Goal: Navigation & Orientation: Find specific page/section

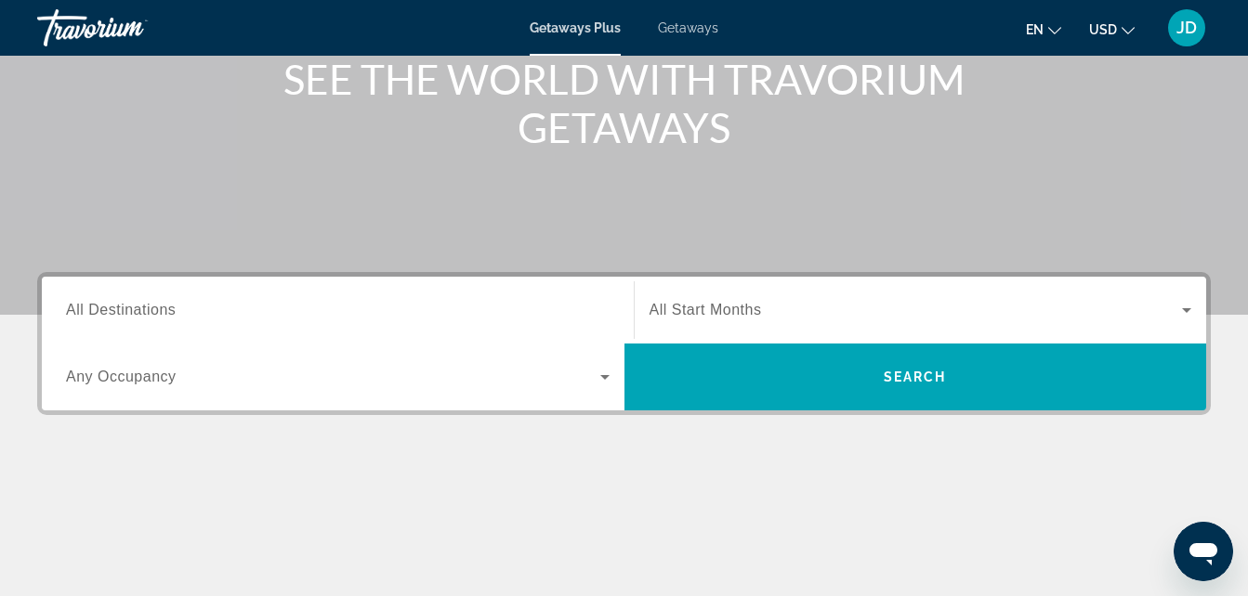
scroll to position [223, 0]
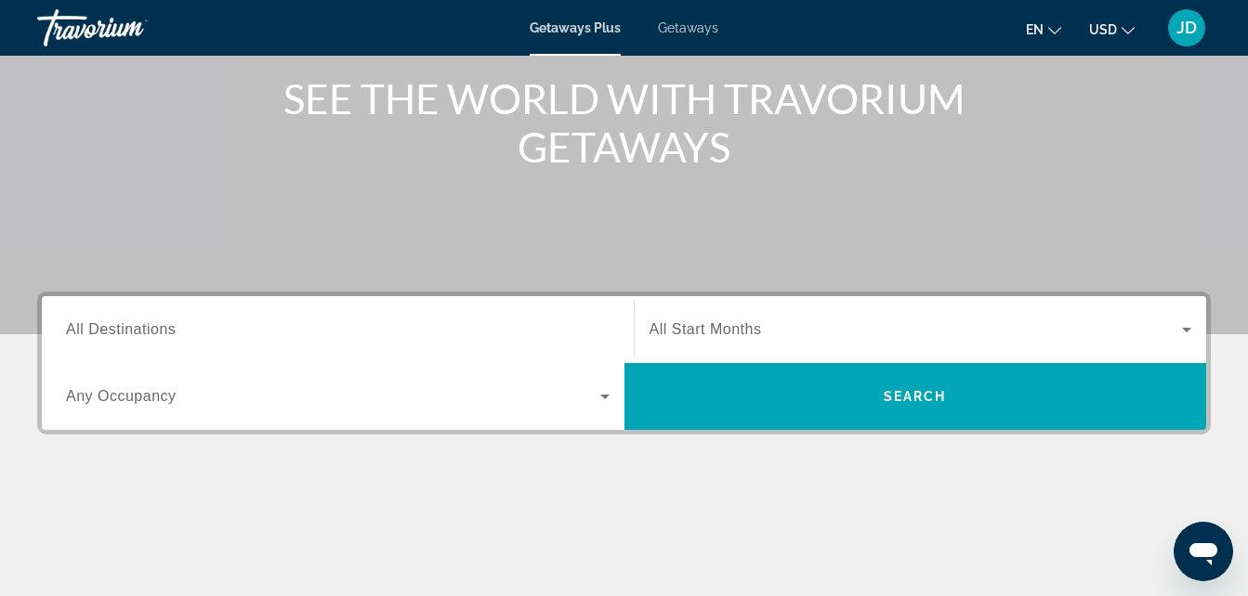
click at [1051, 34] on button "en English Español Français Italiano Português русский" at bounding box center [1043, 29] width 35 height 27
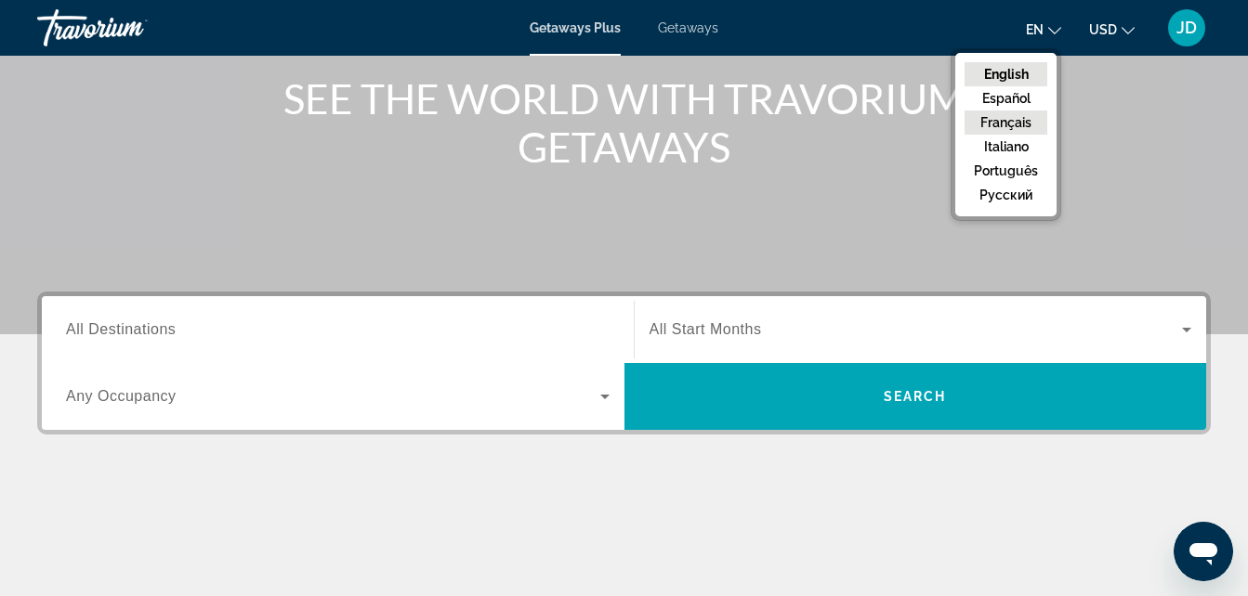
click at [1018, 123] on button "Français" at bounding box center [1005, 123] width 83 height 24
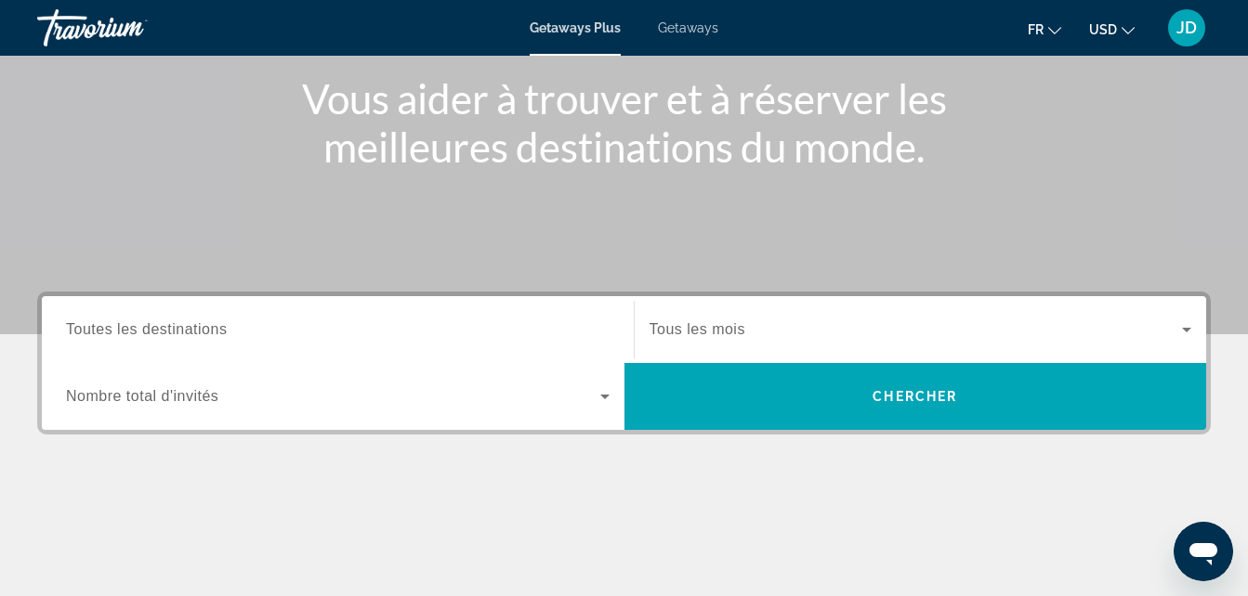
click at [664, 522] on div "Main content" at bounding box center [623, 550] width 1173 height 139
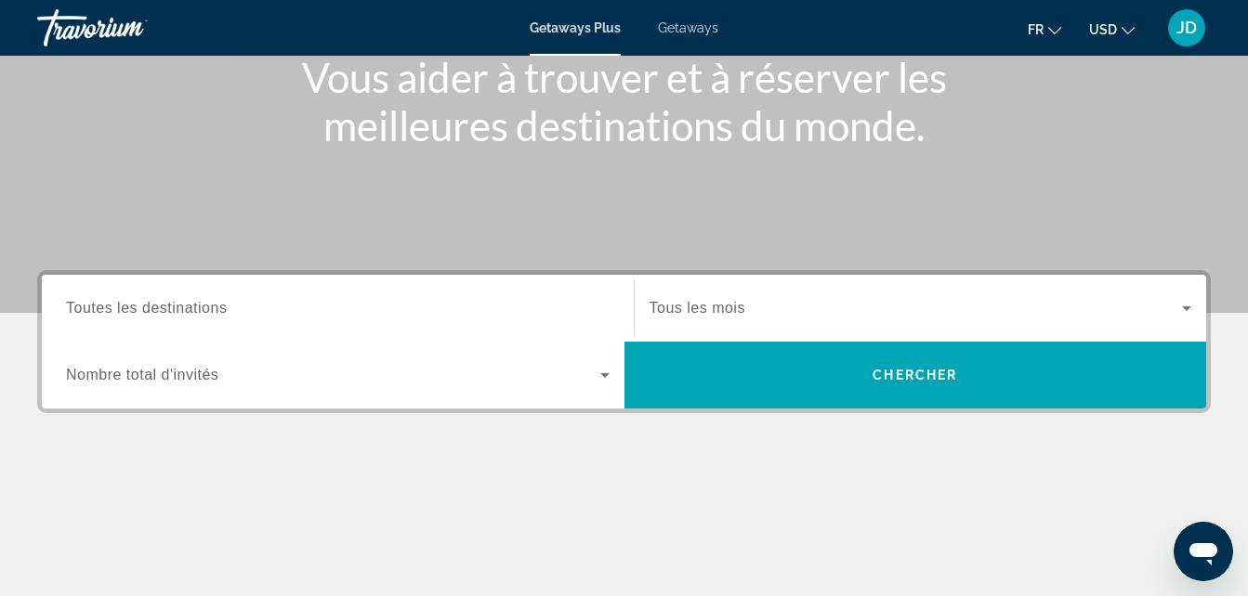
scroll to position [246, 0]
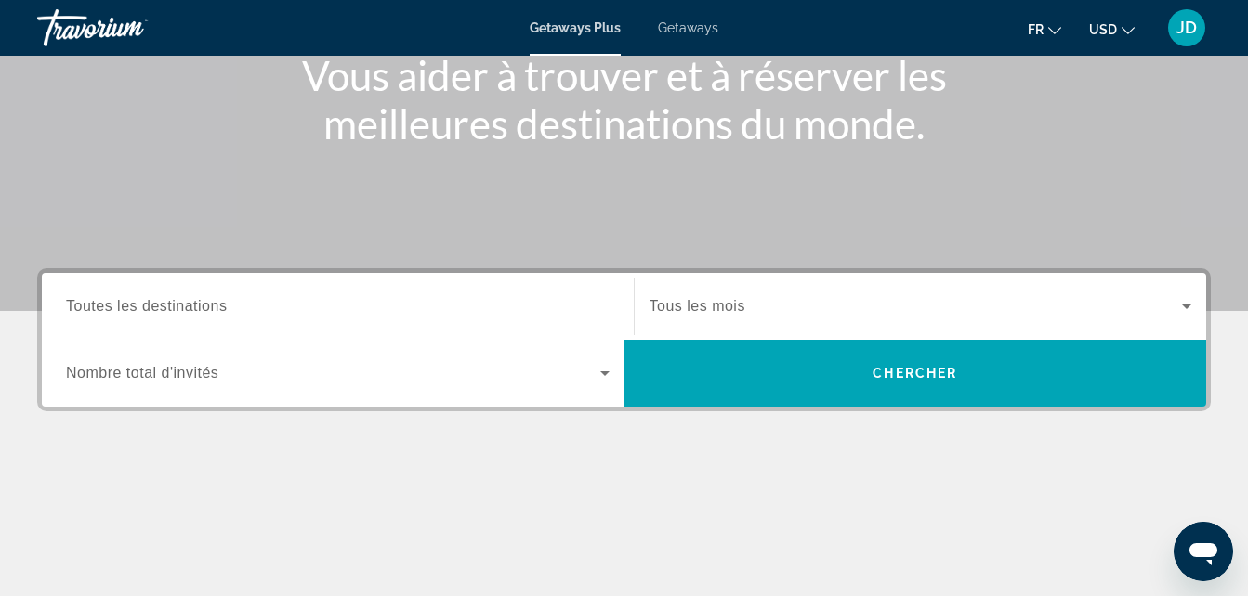
click at [496, 293] on div "Search widget" at bounding box center [337, 307] width 543 height 53
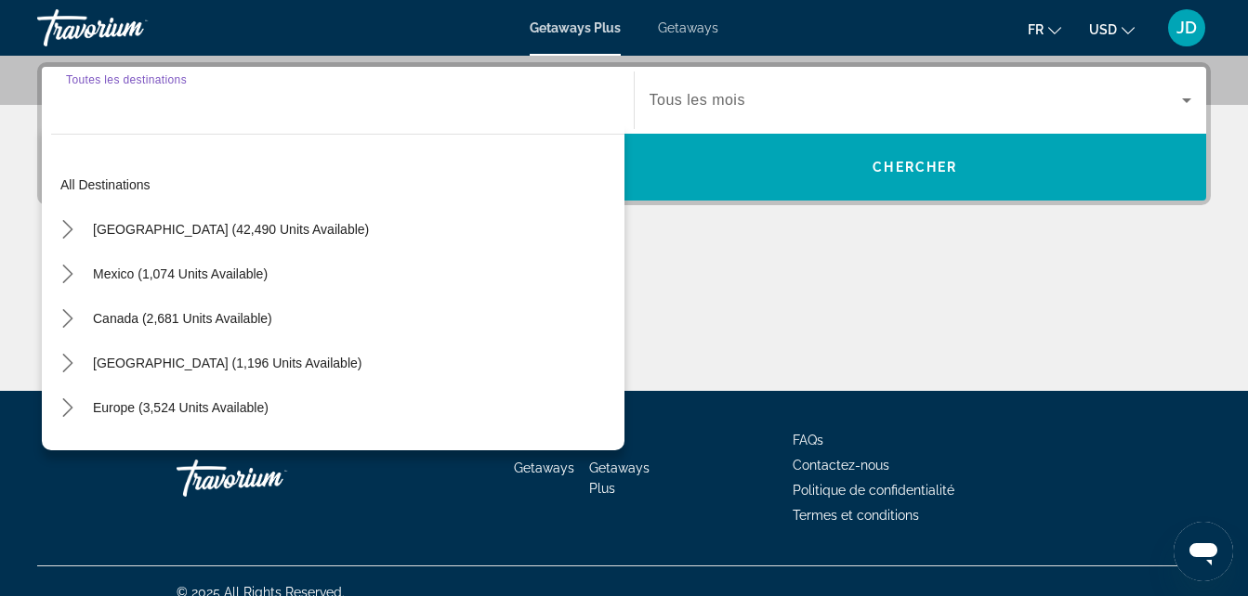
scroll to position [454, 0]
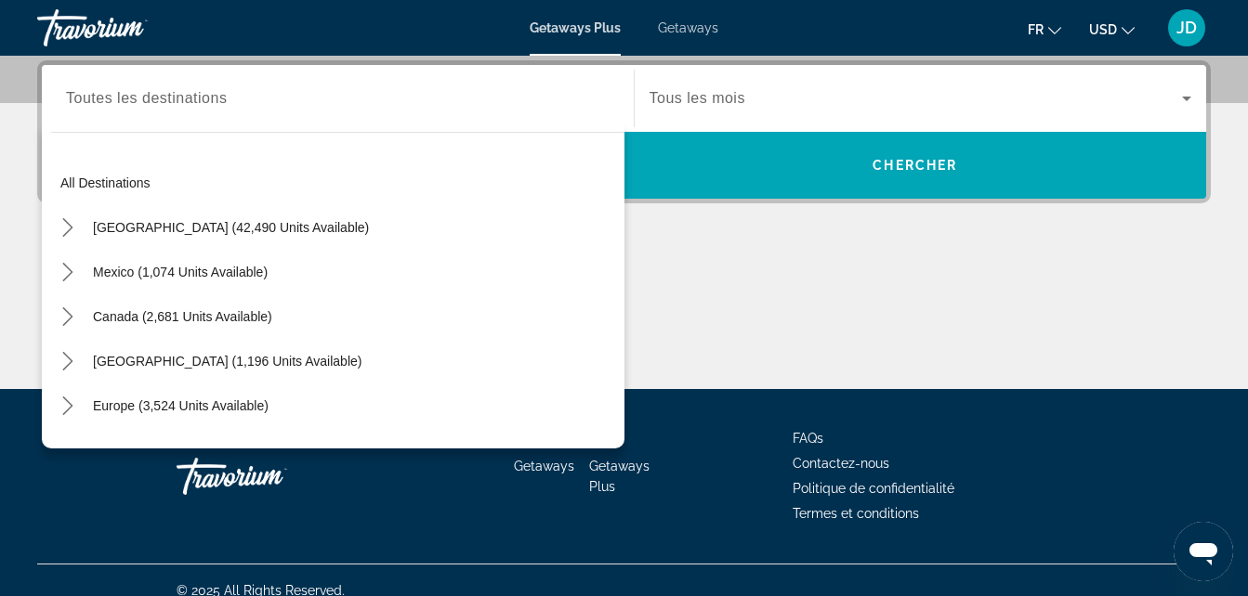
click at [707, 335] on div "Main content" at bounding box center [623, 319] width 1173 height 139
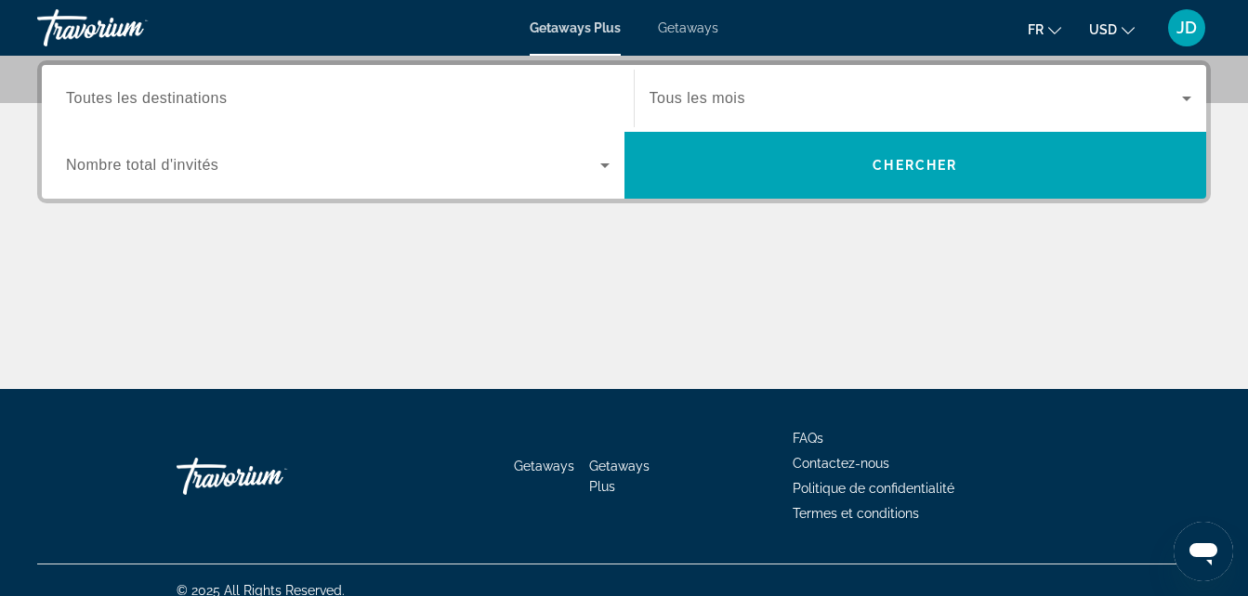
click at [606, 175] on icon "Search widget" at bounding box center [605, 165] width 22 height 22
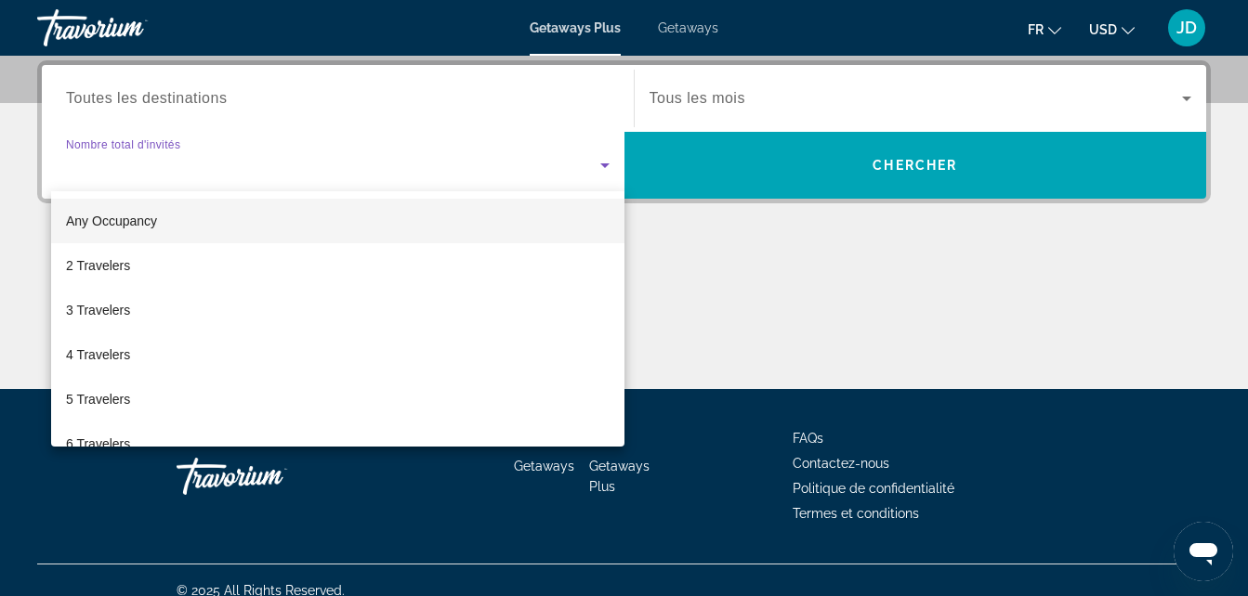
click at [765, 255] on div at bounding box center [624, 298] width 1248 height 596
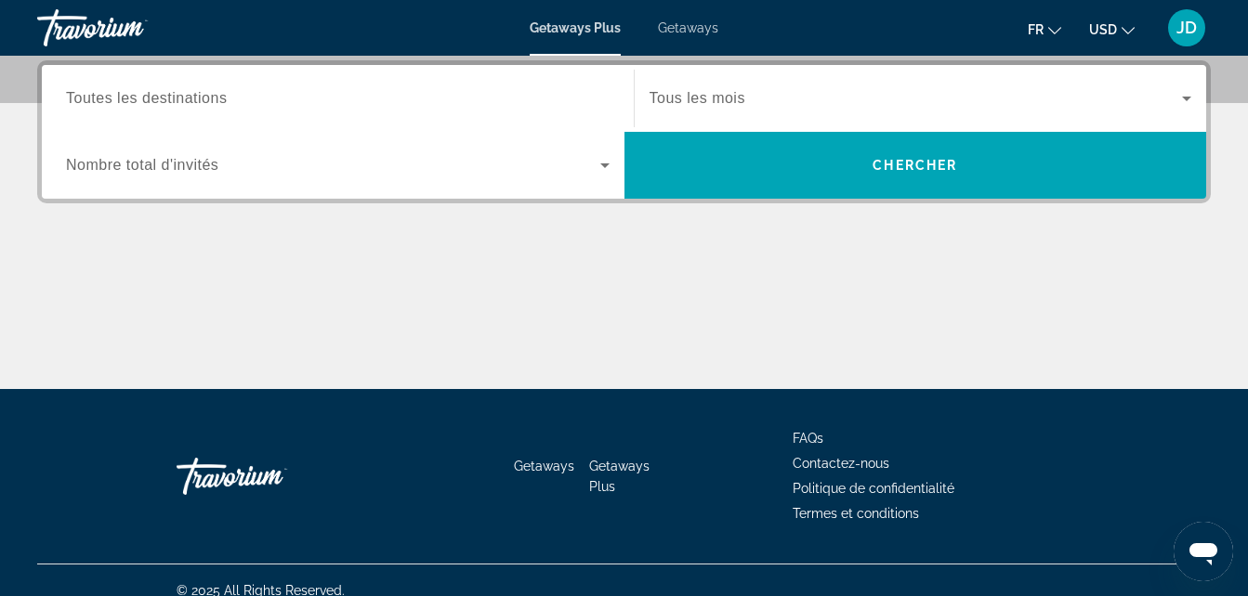
click at [674, 29] on span "Getaways" at bounding box center [688, 27] width 60 height 15
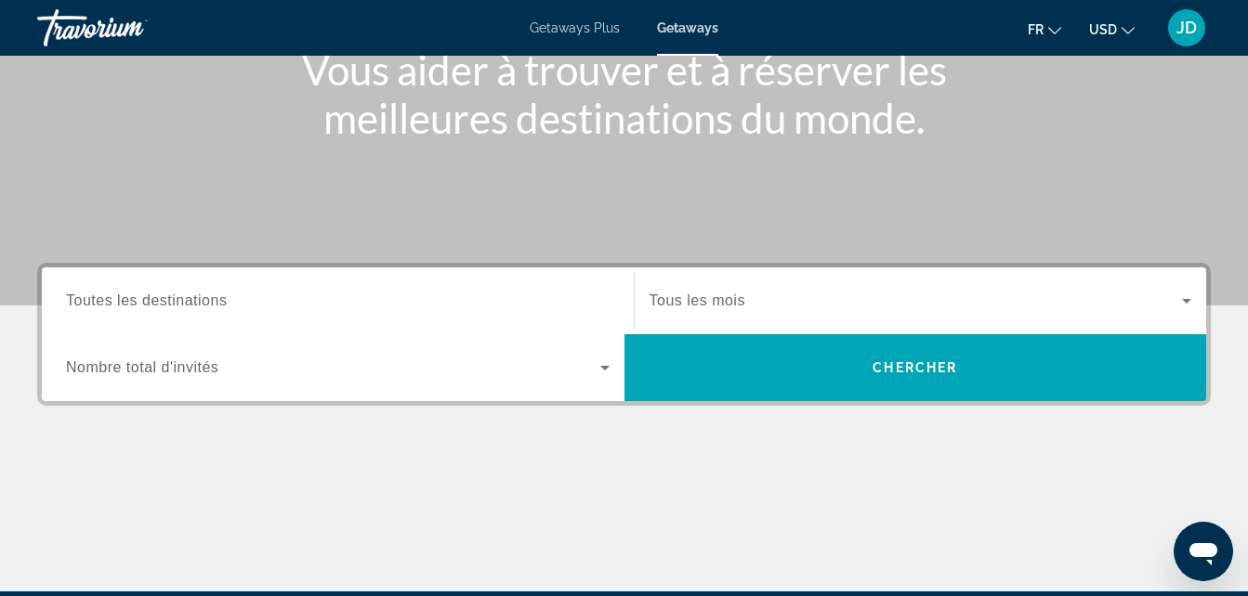
scroll to position [248, 0]
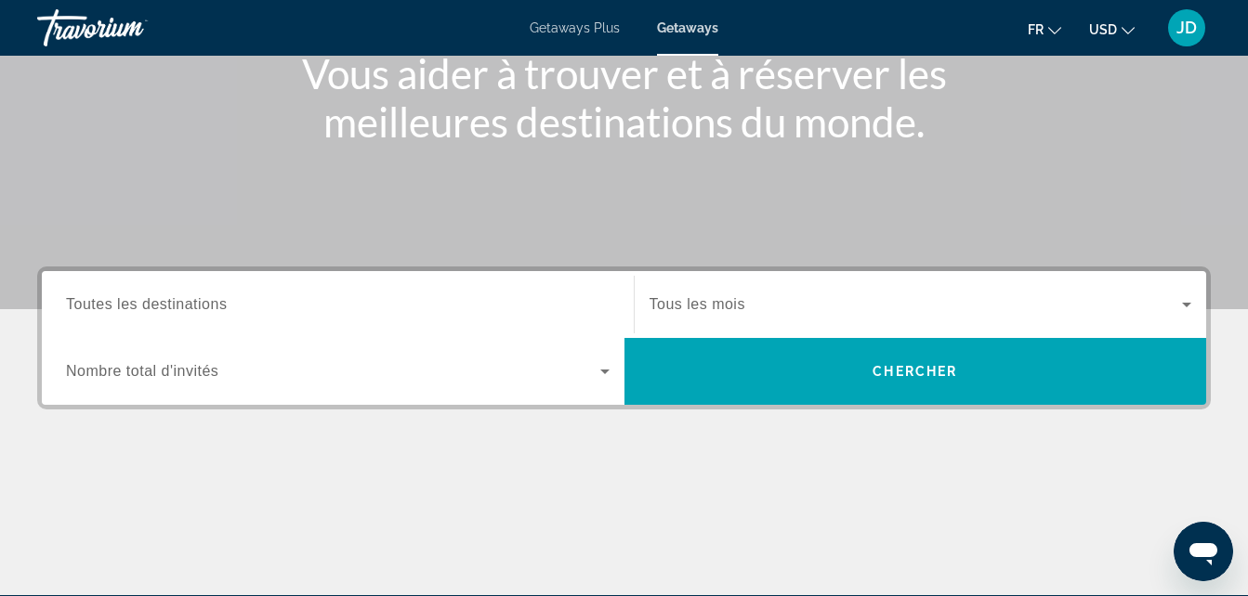
click at [894, 317] on div "Search widget" at bounding box center [920, 305] width 543 height 52
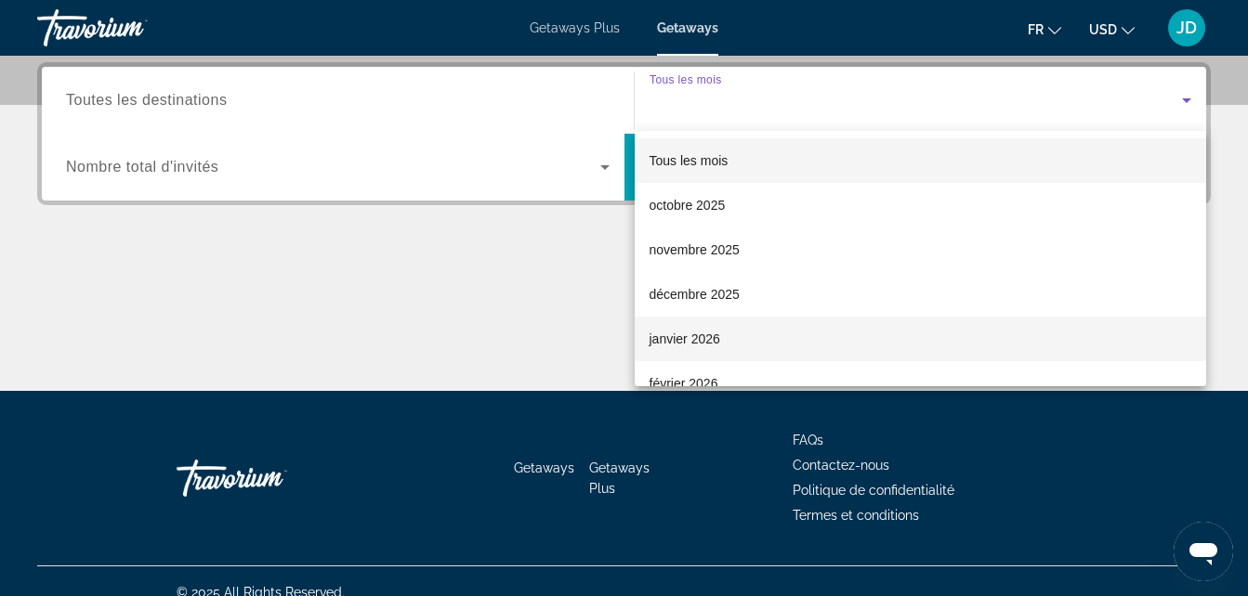
scroll to position [454, 0]
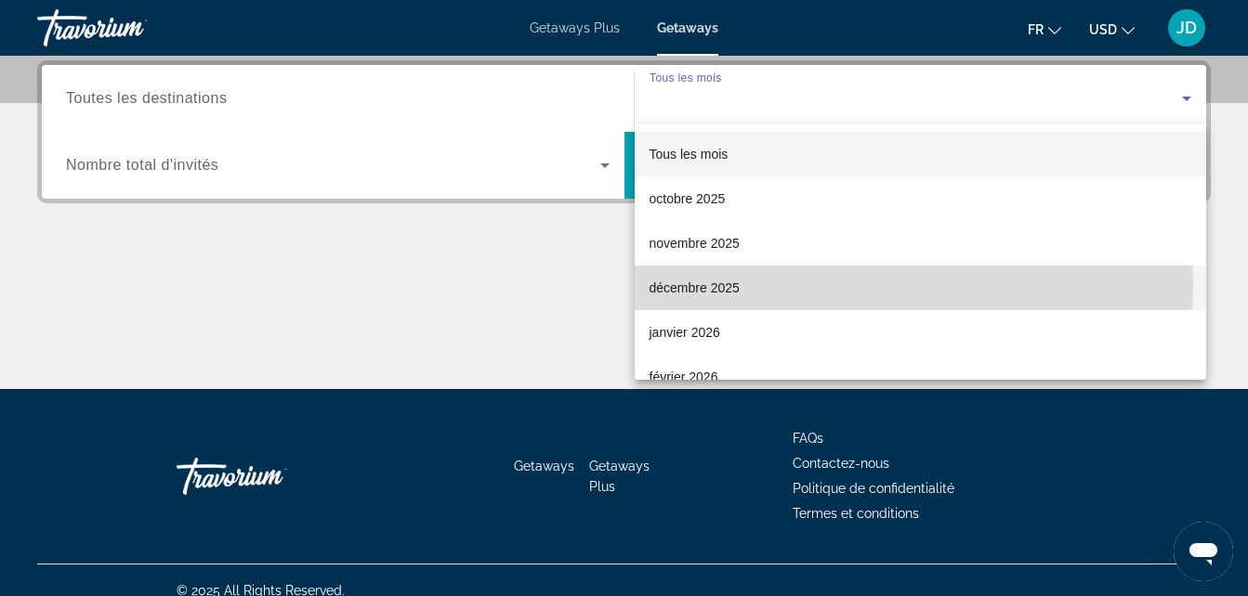
click at [785, 284] on mat-option "décembre 2025" at bounding box center [920, 288] width 572 height 45
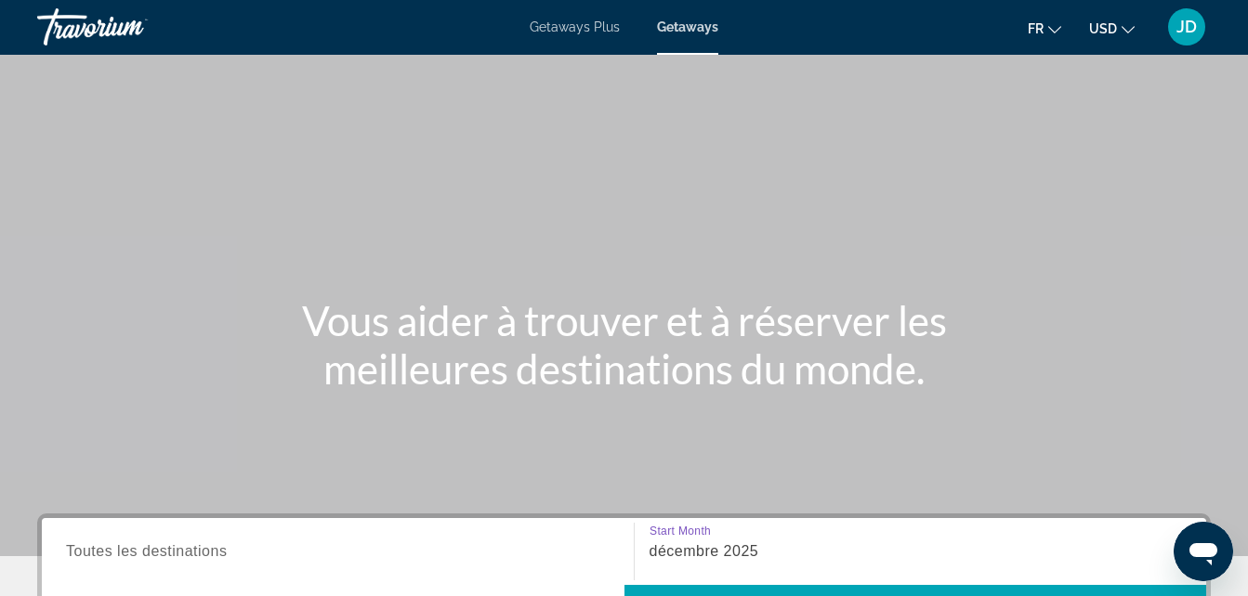
scroll to position [0, 0]
